Goal: Use online tool/utility

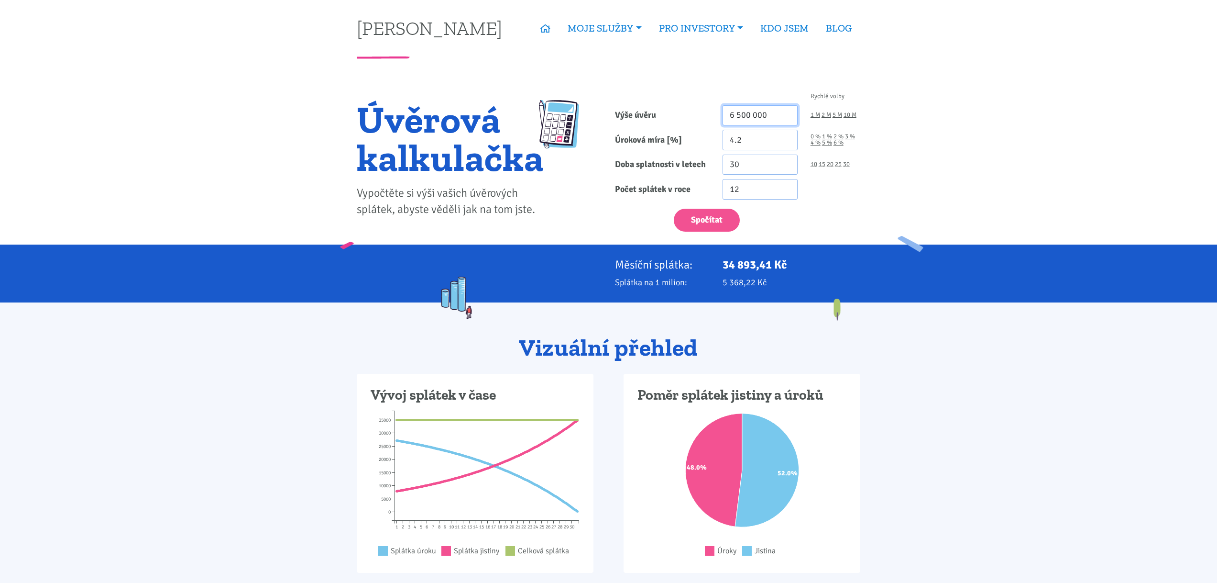
click at [754, 121] on input "6 500 000" at bounding box center [760, 115] width 75 height 21
click at [754, 120] on input "6 500 000" at bounding box center [760, 115] width 75 height 21
type input "6 615 000"
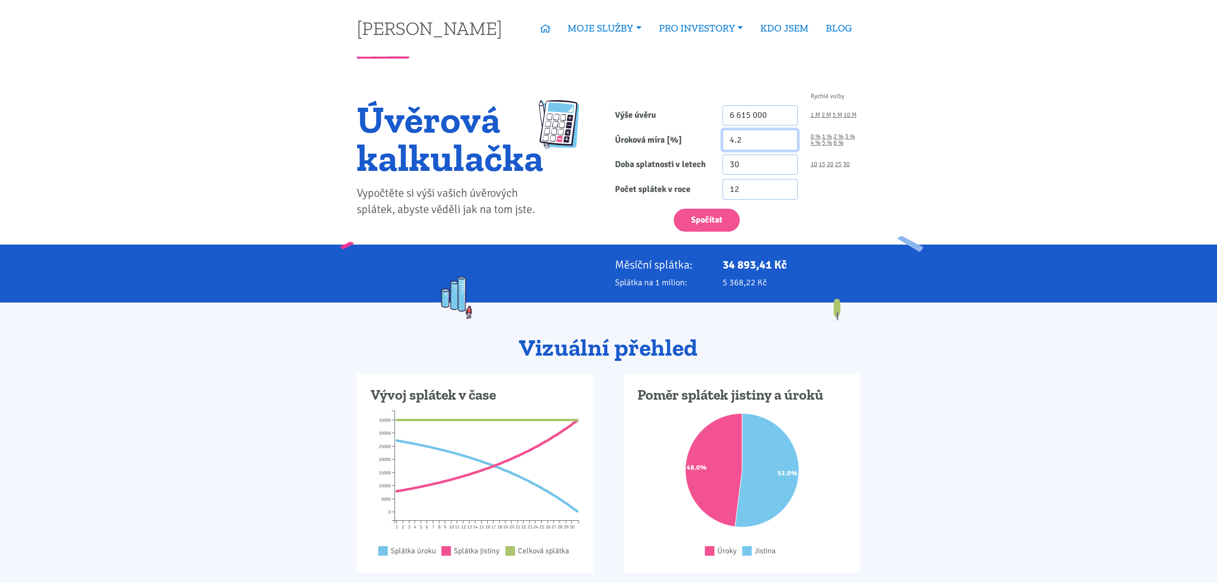
click at [745, 138] on input "4.2" at bounding box center [760, 140] width 75 height 21
type input "4"
type input "4.39"
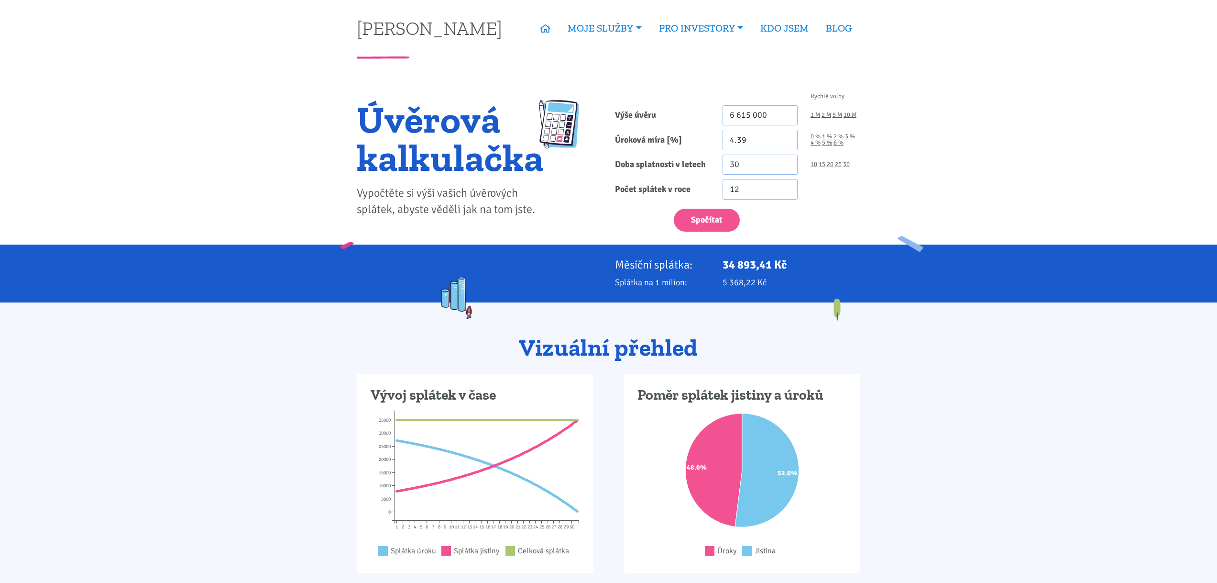
click at [833, 196] on div "12" at bounding box center [791, 189] width 151 height 21
click at [704, 216] on button "Spočítat" at bounding box center [707, 220] width 66 height 23
type input "6615000"
